Goal: Information Seeking & Learning: Learn about a topic

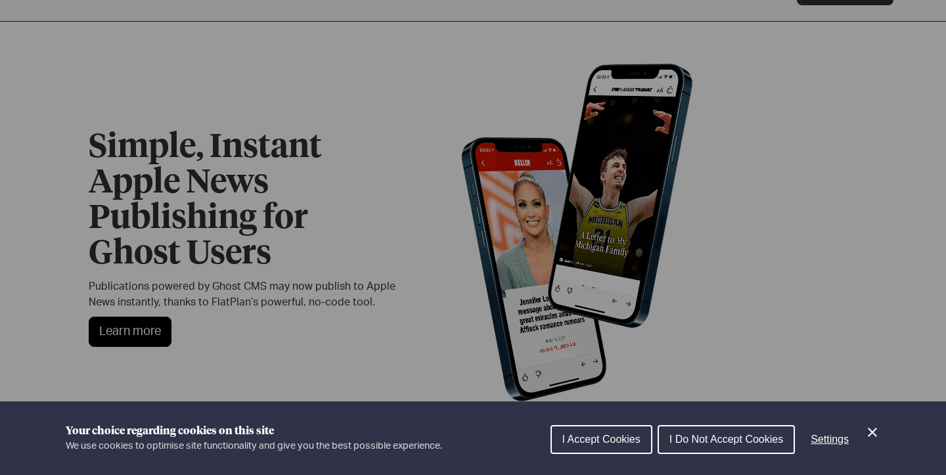
scroll to position [57, 0]
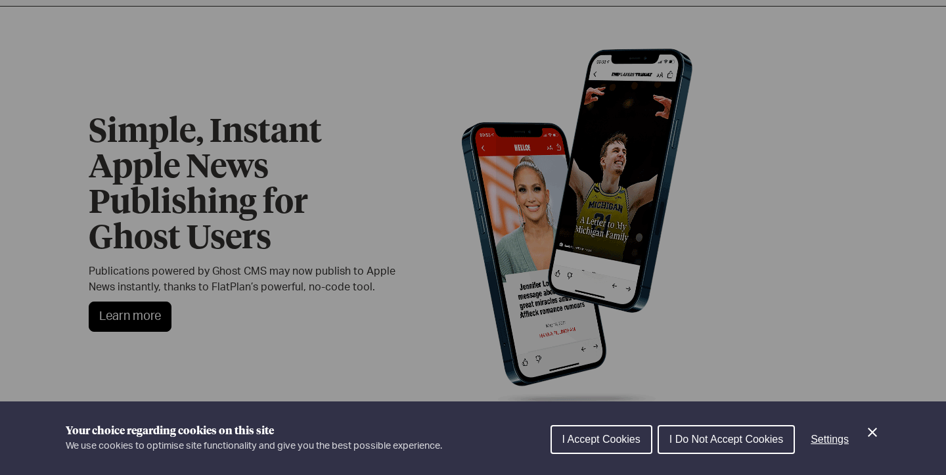
click at [764, 439] on span "I Do Not Accept Cookies" at bounding box center [727, 439] width 114 height 11
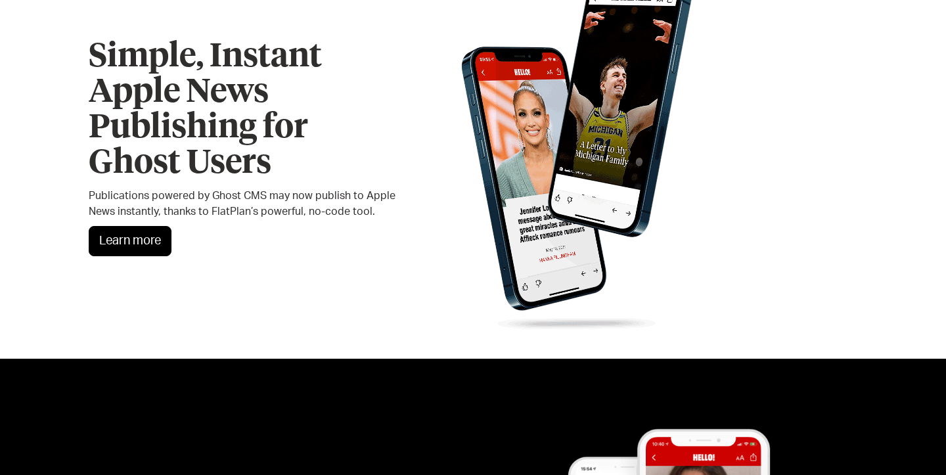
scroll to position [0, 0]
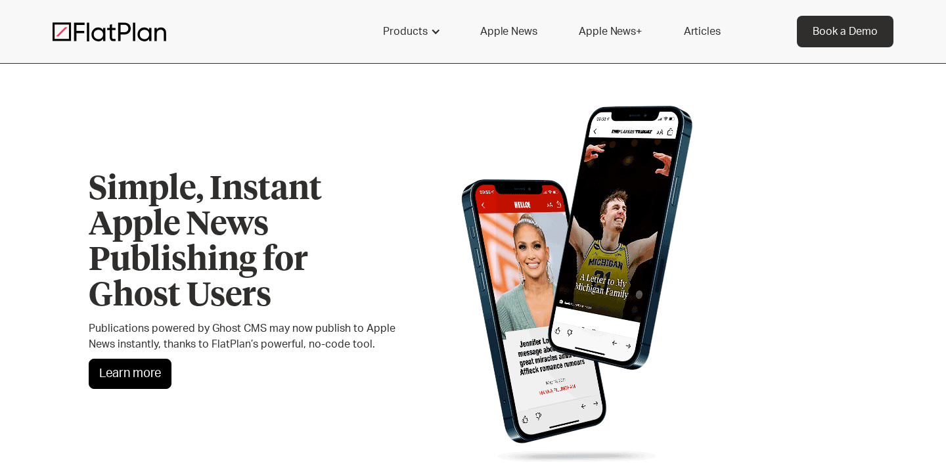
click at [515, 32] on link "Apple News" at bounding box center [509, 32] width 88 height 32
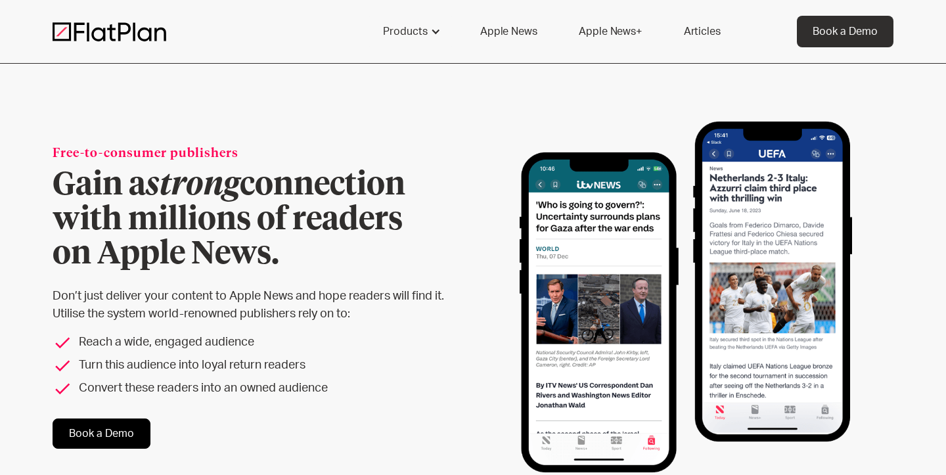
click at [616, 37] on link "Apple News+" at bounding box center [610, 32] width 94 height 32
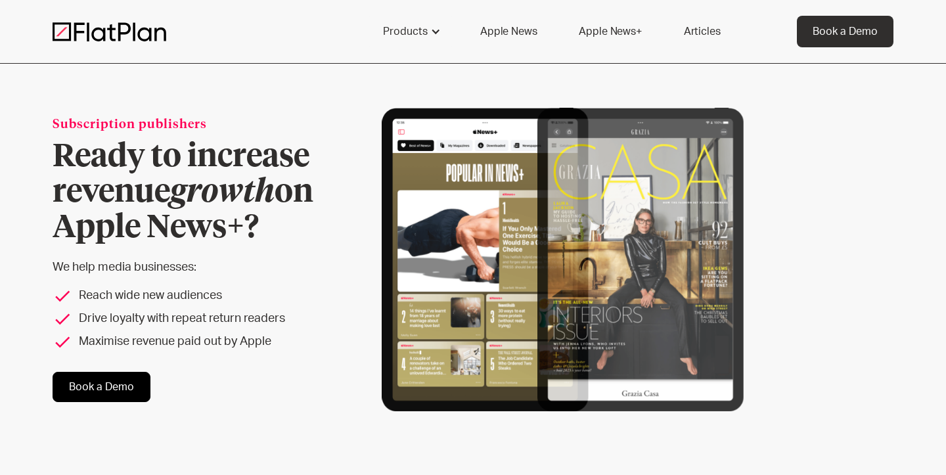
click at [523, 36] on link "Apple News" at bounding box center [509, 32] width 88 height 32
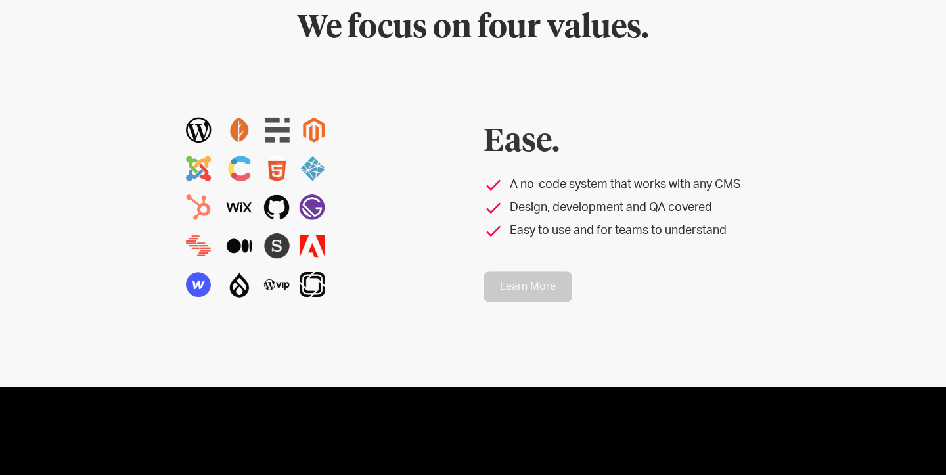
scroll to position [1159, 0]
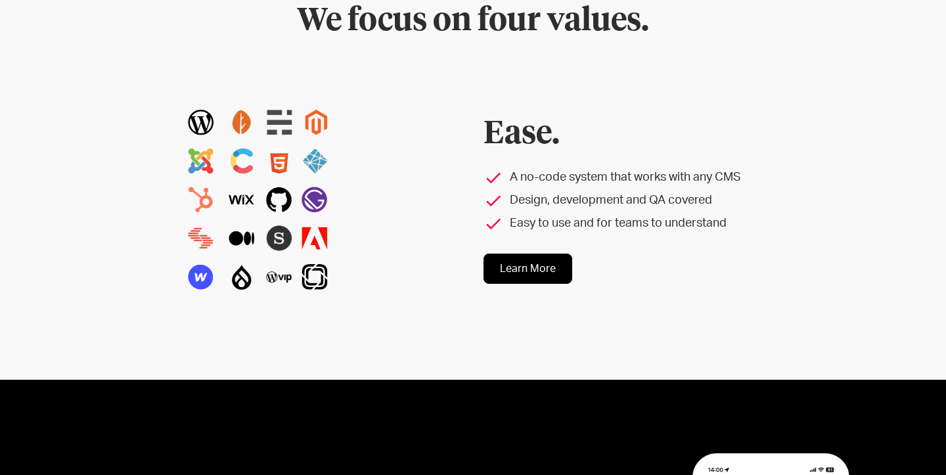
click at [201, 159] on img at bounding box center [257, 199] width 164 height 213
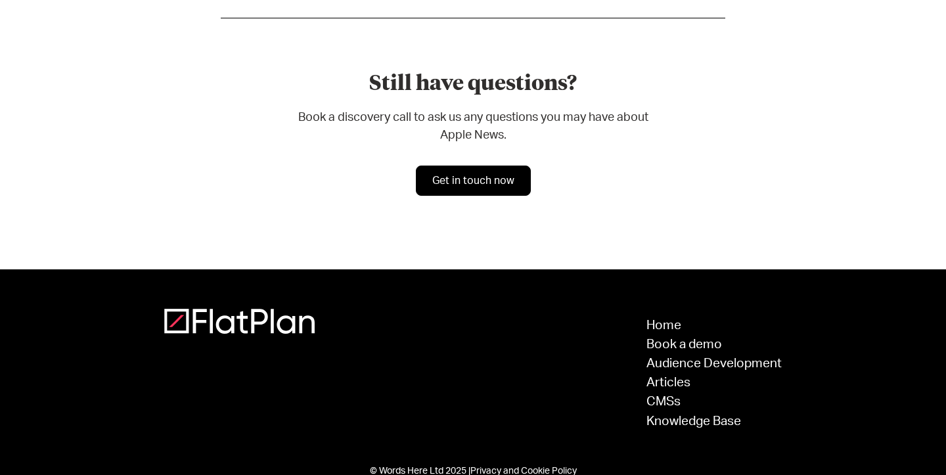
scroll to position [3894, 0]
